Goal: Information Seeking & Learning: Understand process/instructions

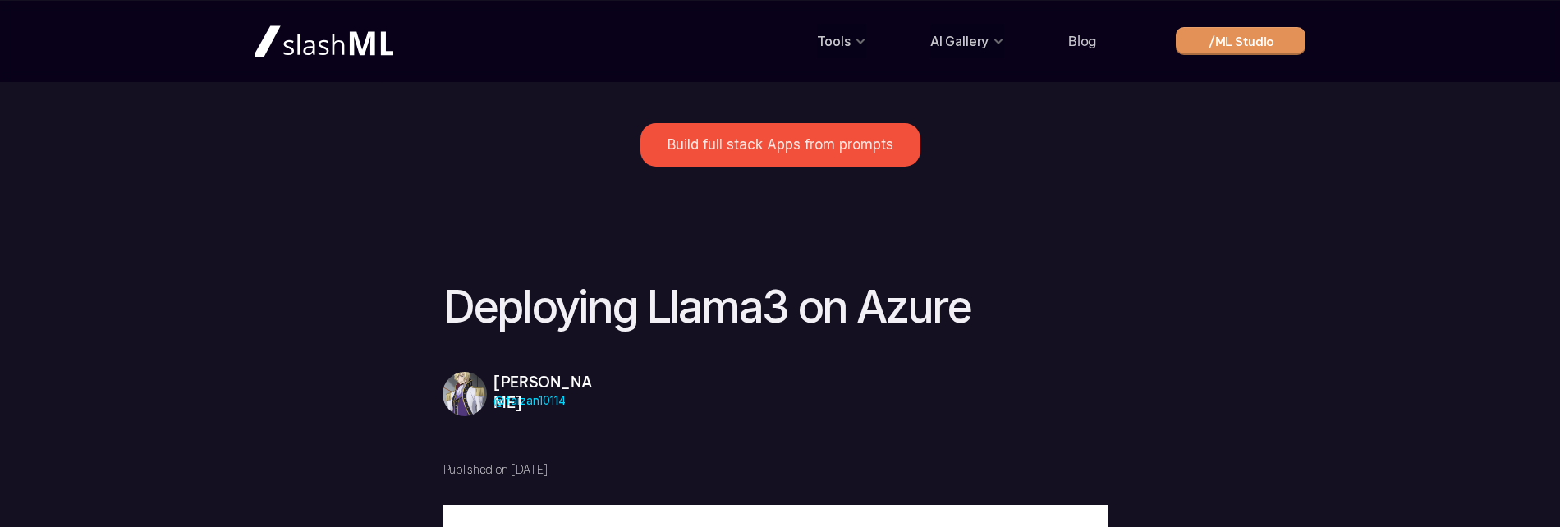
scroll to position [1724, 0]
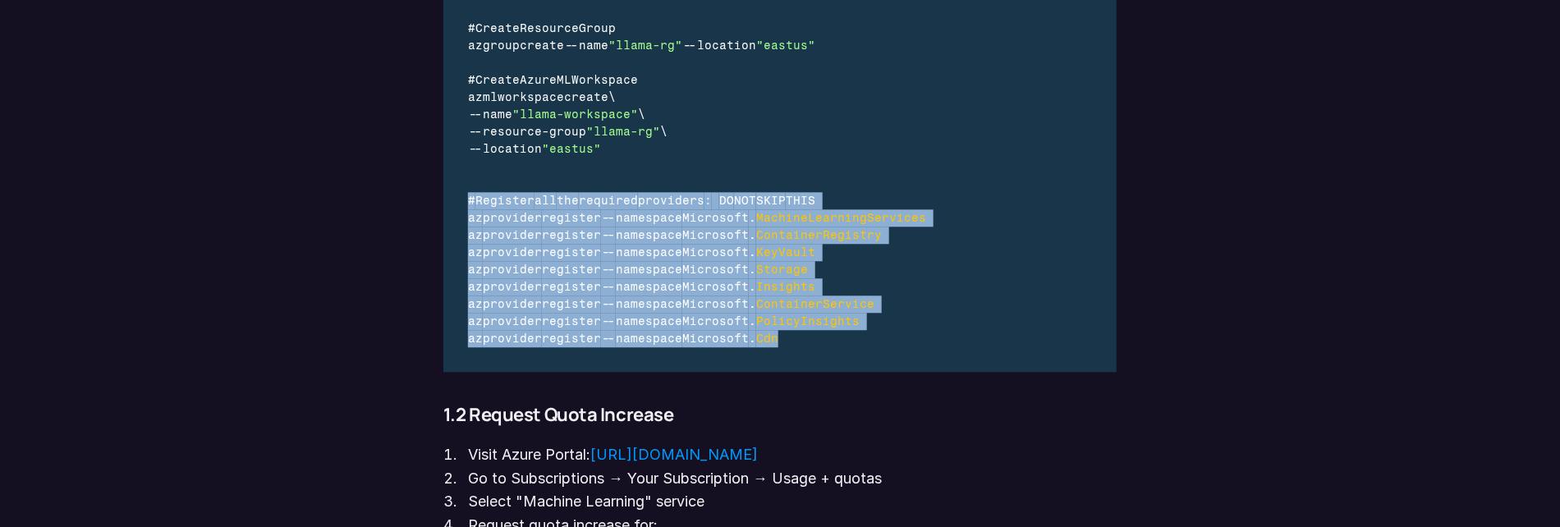
drag, startPoint x: 802, startPoint y: 350, endPoint x: 469, endPoint y: 205, distance: 363.3
click at [469, 205] on div "# Create virtual environment python - m venv venv source venv / bin / activate …" at bounding box center [705, 114] width 524 height 515
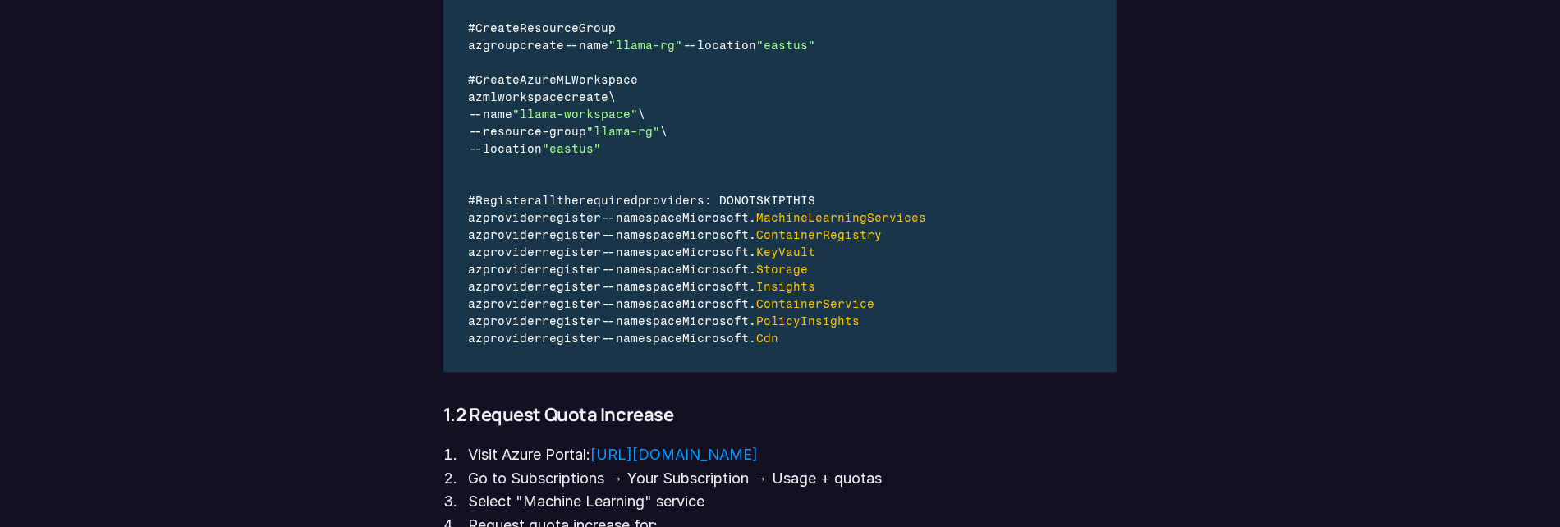
click at [825, 335] on div "az provider register -- namespace Microsoft . Cdn" at bounding box center [705, 338] width 474 height 17
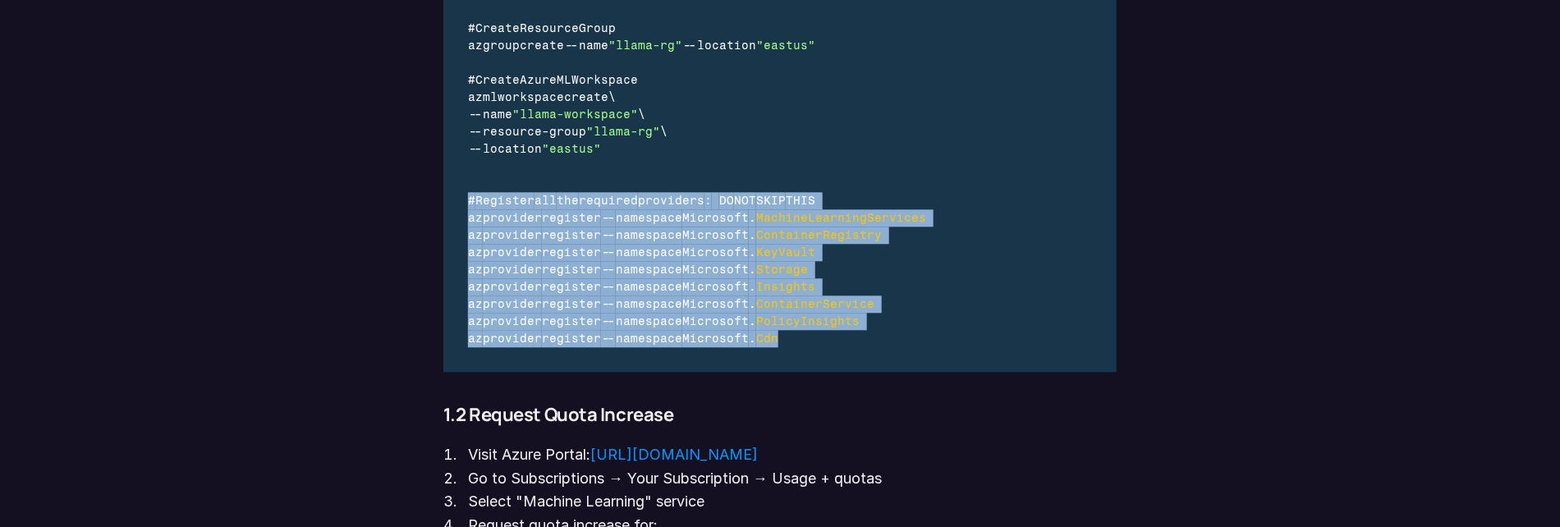
drag, startPoint x: 814, startPoint y: 344, endPoint x: 438, endPoint y: 201, distance: 403.0
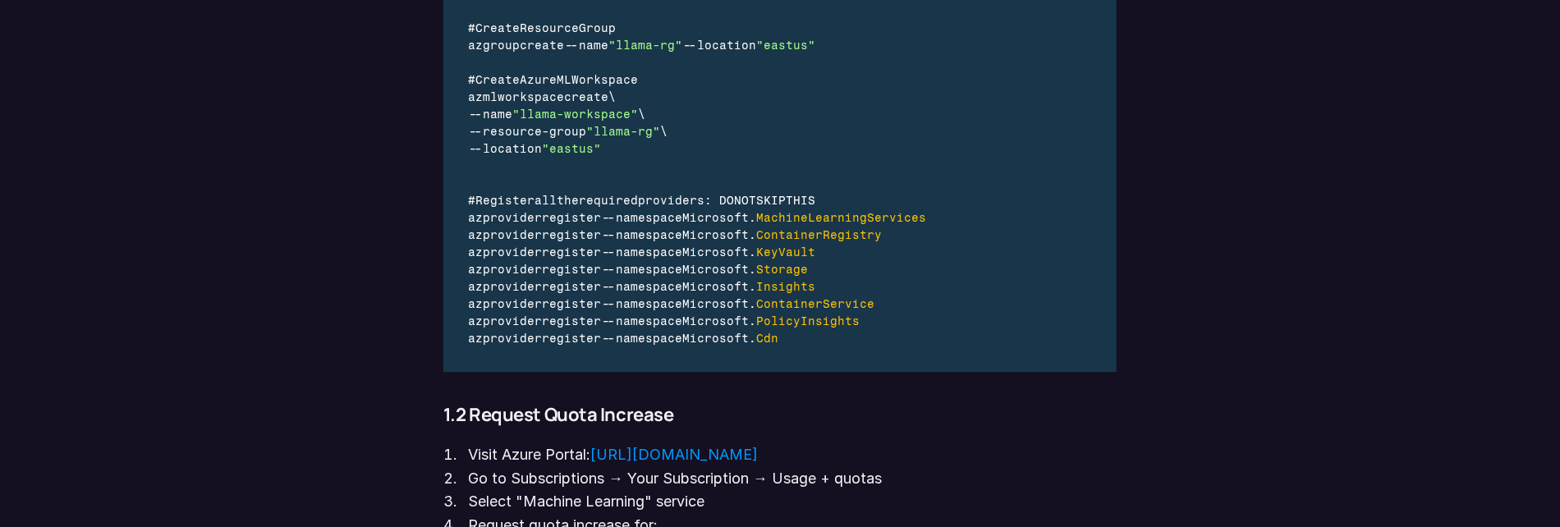
click at [883, 341] on div "az provider register -- namespace Microsoft . Cdn" at bounding box center [705, 338] width 474 height 17
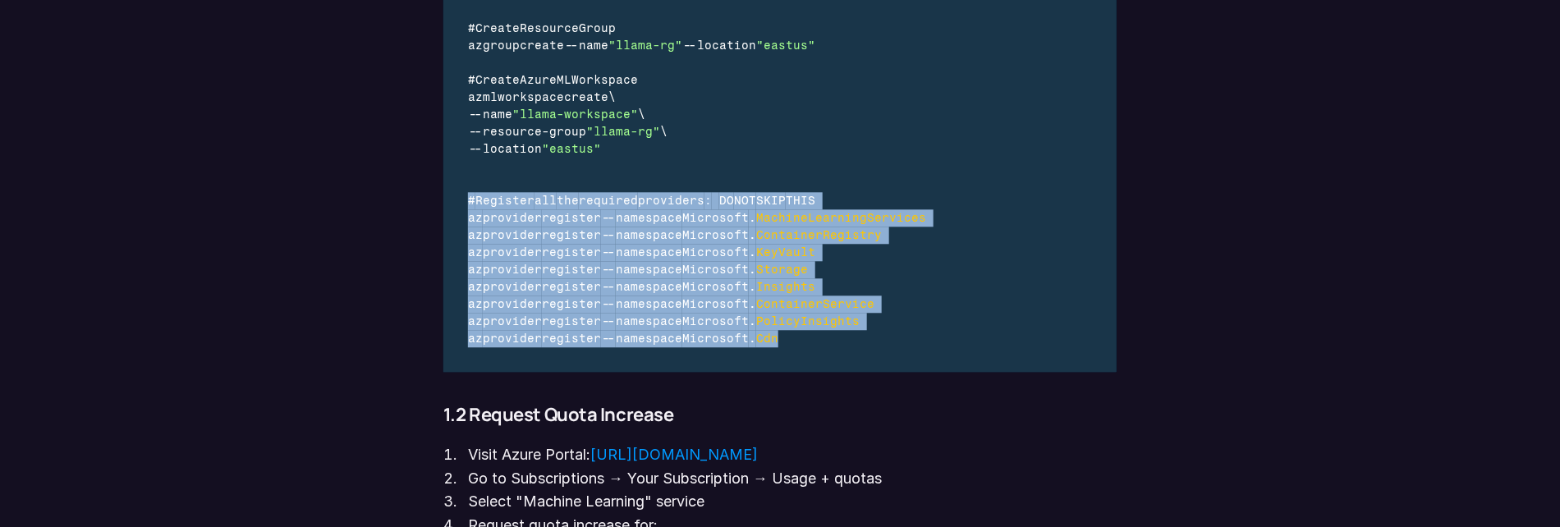
drag, startPoint x: 863, startPoint y: 343, endPoint x: 467, endPoint y: 193, distance: 423.2
click at [467, 193] on div "# Create virtual environment python - m venv venv source venv / bin / activate …" at bounding box center [705, 114] width 524 height 515
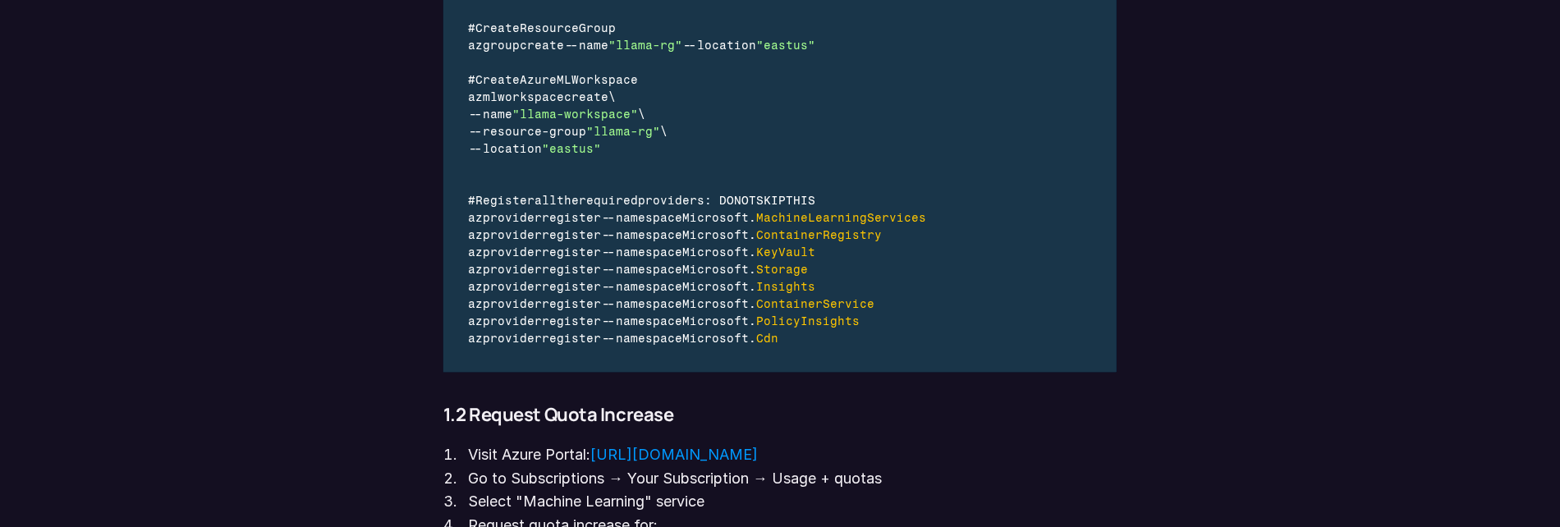
click at [861, 347] on div "# Create virtual environment python - m venv venv source venv / bin / activate …" at bounding box center [705, 114] width 524 height 515
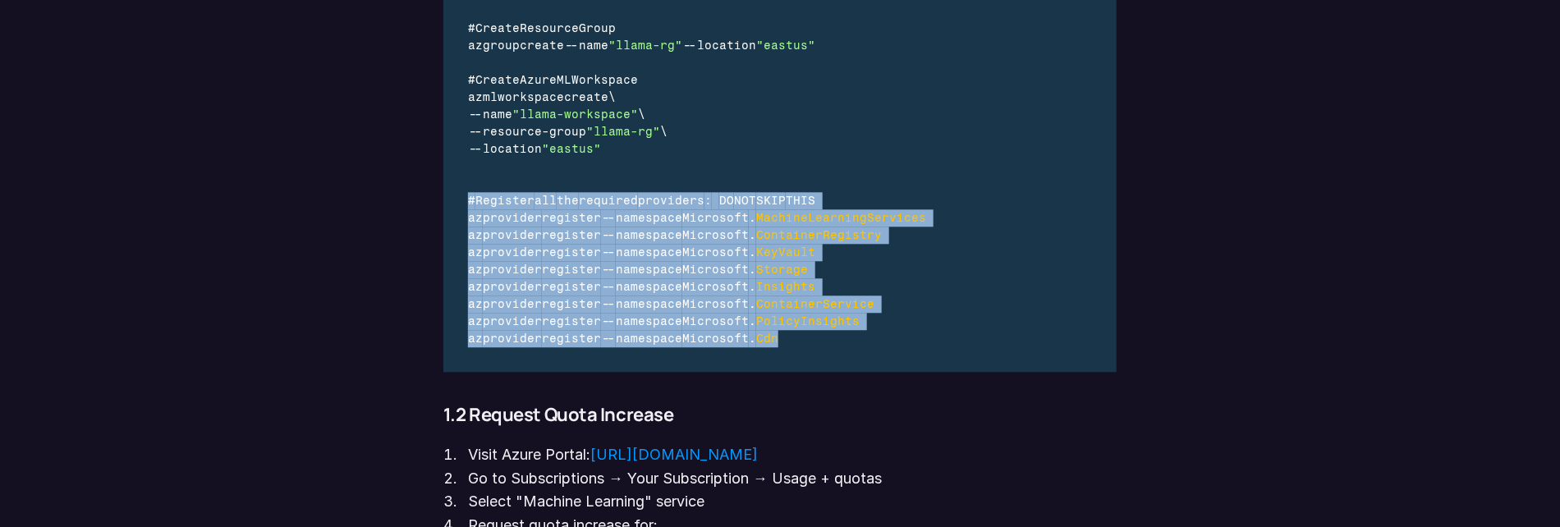
drag, startPoint x: 798, startPoint y: 340, endPoint x: 466, endPoint y: 204, distance: 358.2
click at [466, 204] on div "# Create virtual environment python - m venv venv source venv / bin / activate …" at bounding box center [705, 114] width 524 height 515
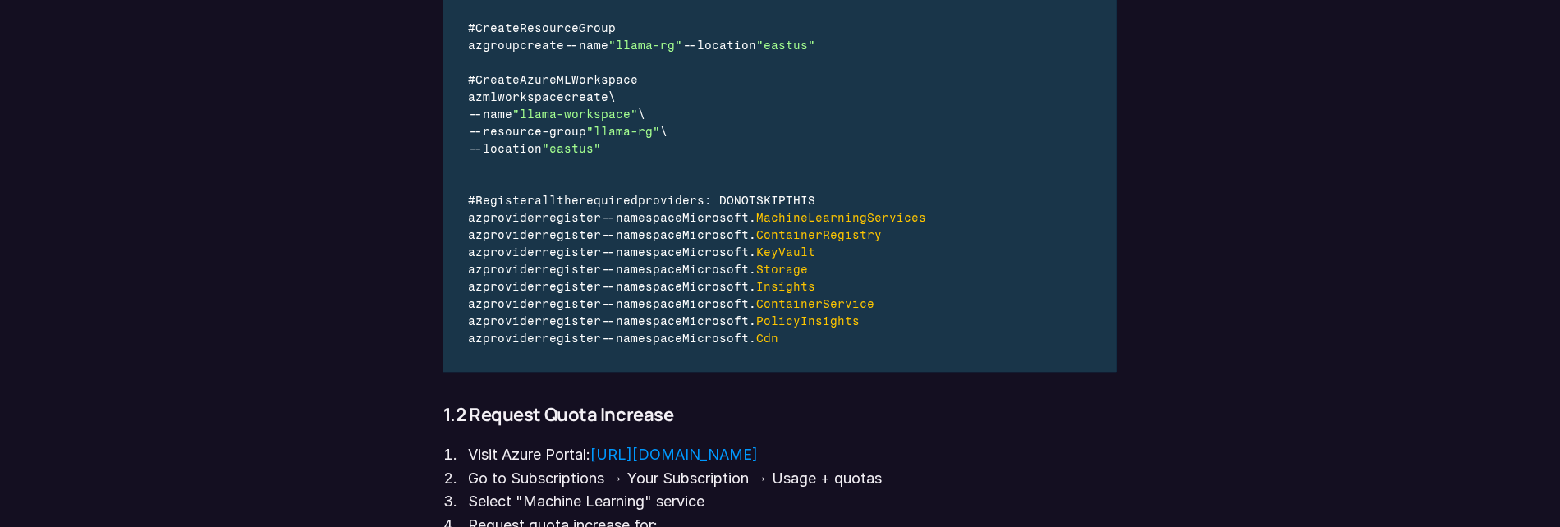
click at [814, 340] on div "az provider register -- namespace Microsoft . Cdn" at bounding box center [705, 338] width 474 height 17
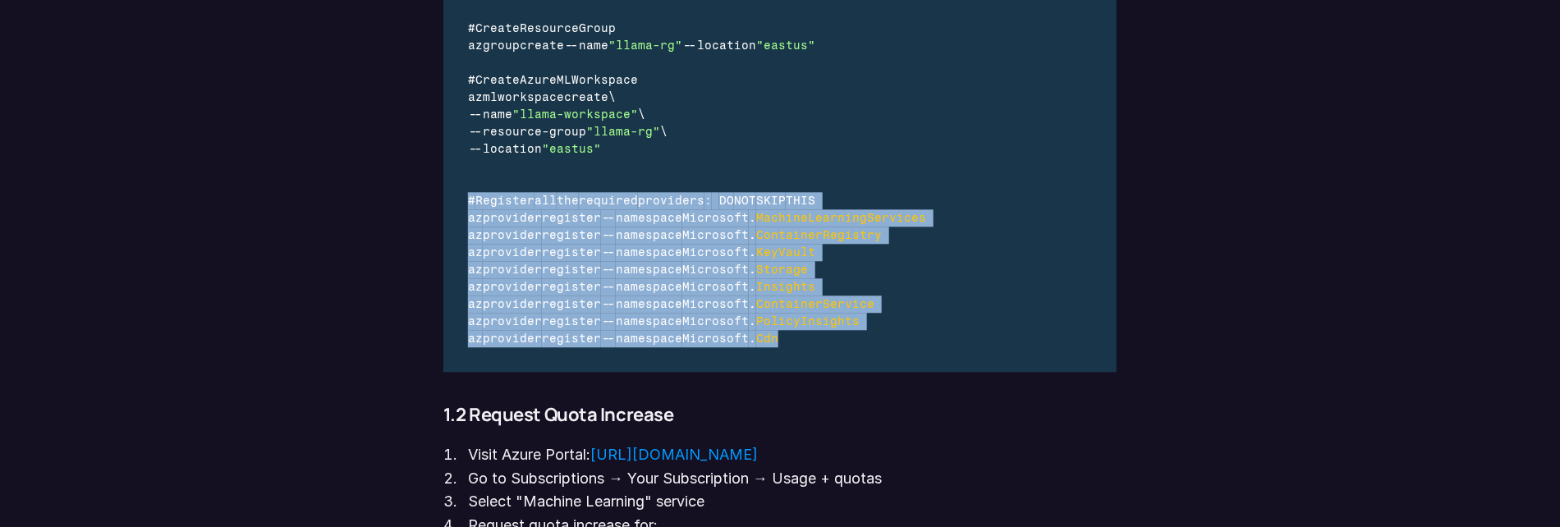
drag, startPoint x: 814, startPoint y: 340, endPoint x: 463, endPoint y: 199, distance: 377.6
click at [463, 199] on div "# Create virtual environment python - m venv venv source venv / bin / activate …" at bounding box center [705, 114] width 524 height 515
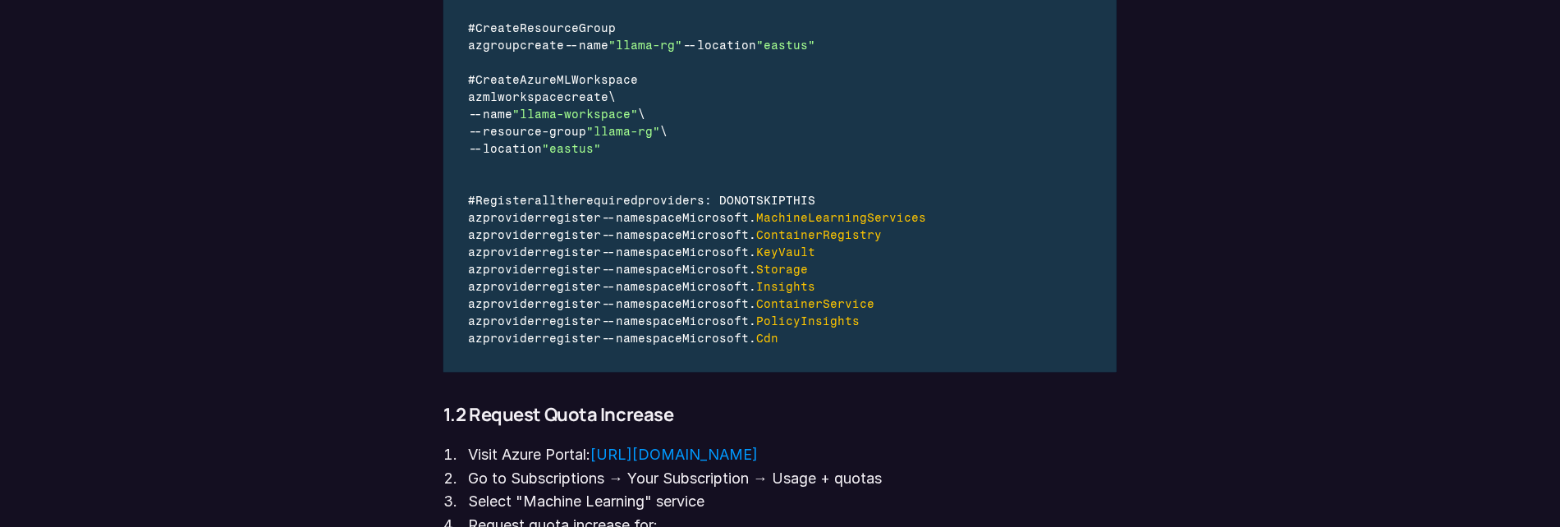
click at [821, 348] on div "# Create virtual environment python - m venv venv source venv / bin / activate …" at bounding box center [705, 114] width 524 height 515
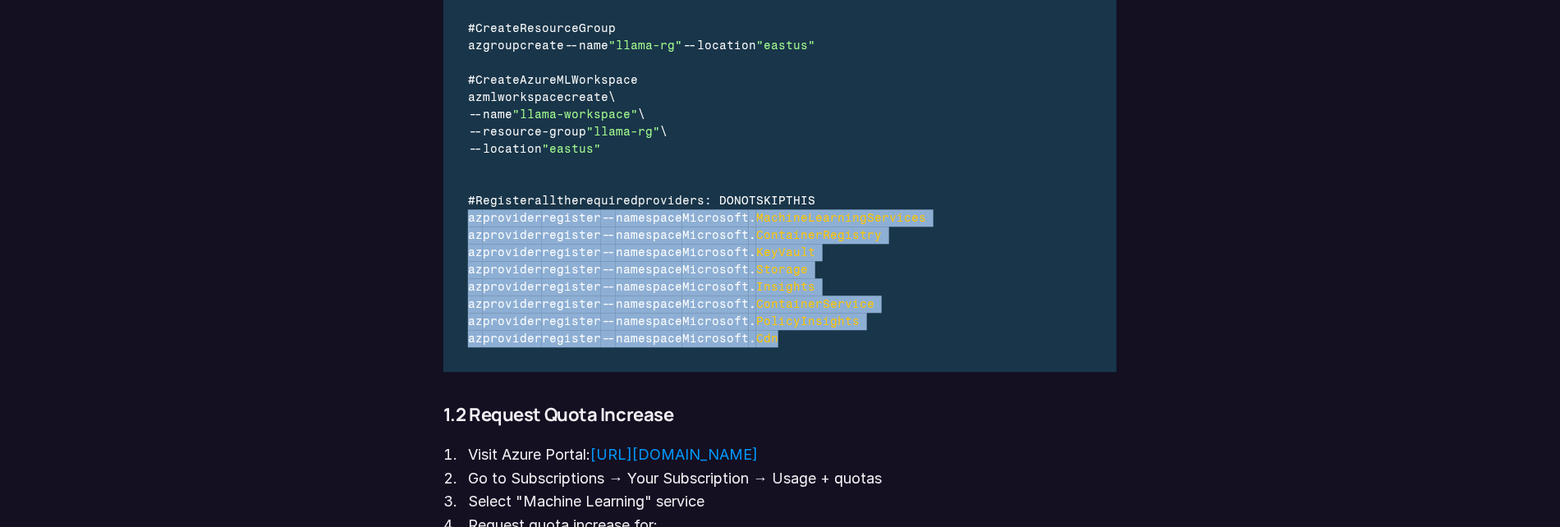
drag, startPoint x: 813, startPoint y: 346, endPoint x: 469, endPoint y: 214, distance: 368.2
click at [469, 214] on div "# Create virtual environment python - m venv venv source venv / bin / activate …" at bounding box center [705, 114] width 524 height 515
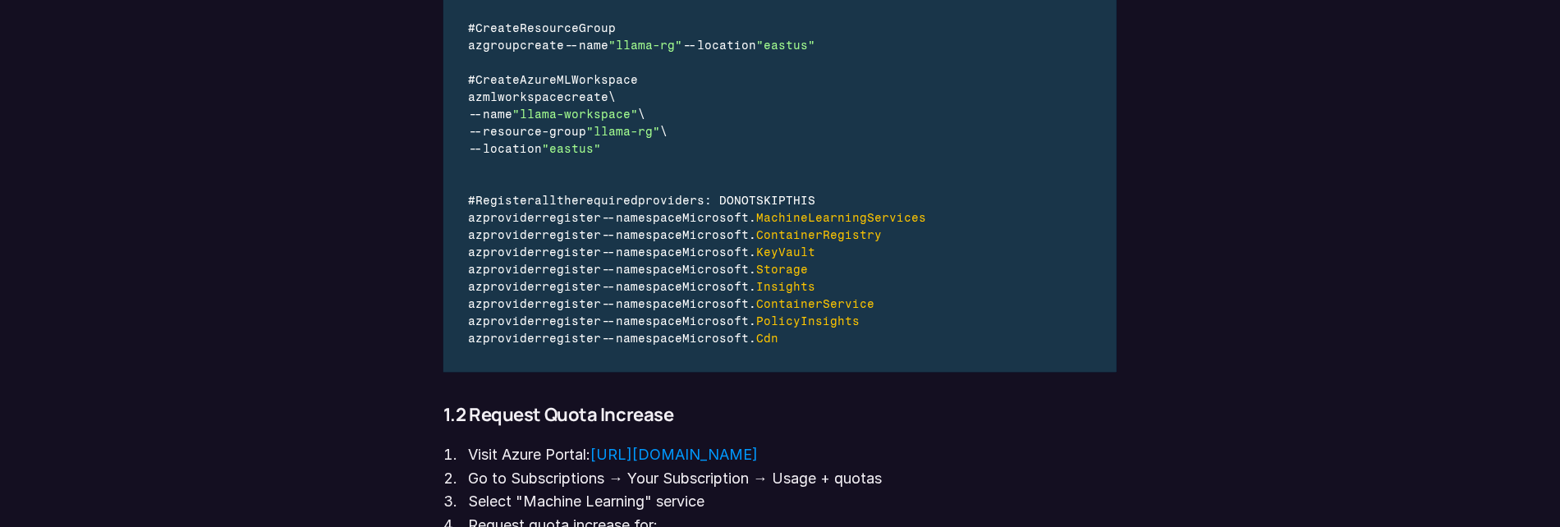
click at [896, 351] on div "# Create virtual environment python - m venv venv source venv / bin / activate …" at bounding box center [705, 114] width 524 height 515
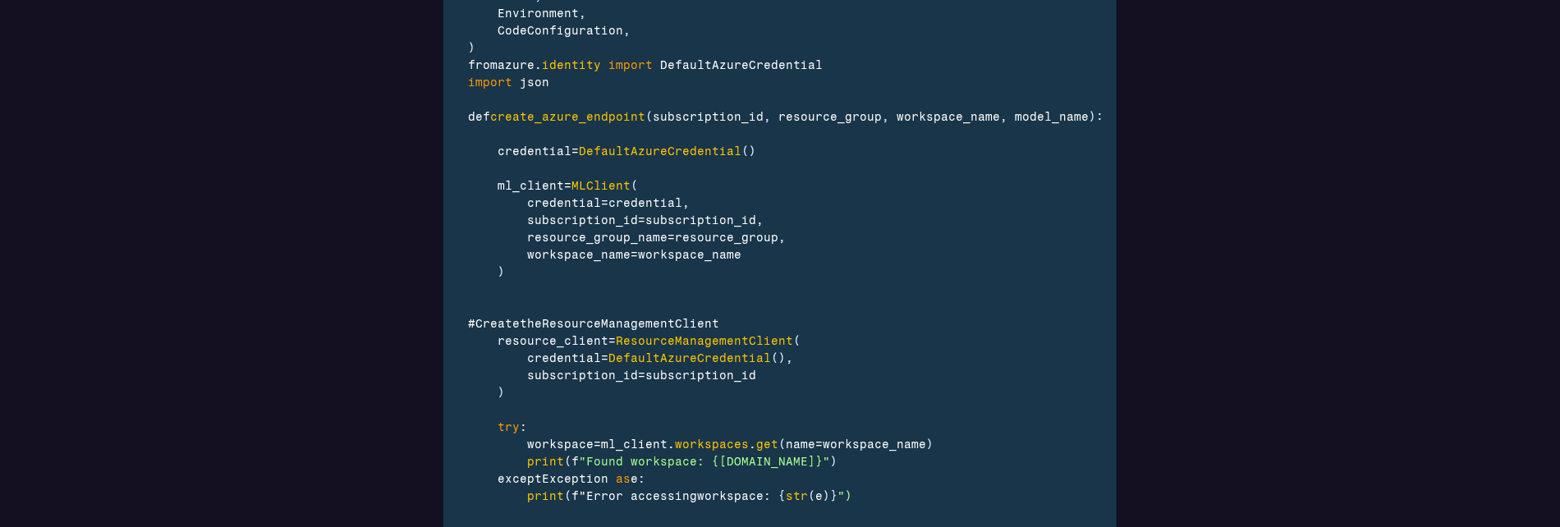
scroll to position [2599, 0]
